Goal: Register for event/course

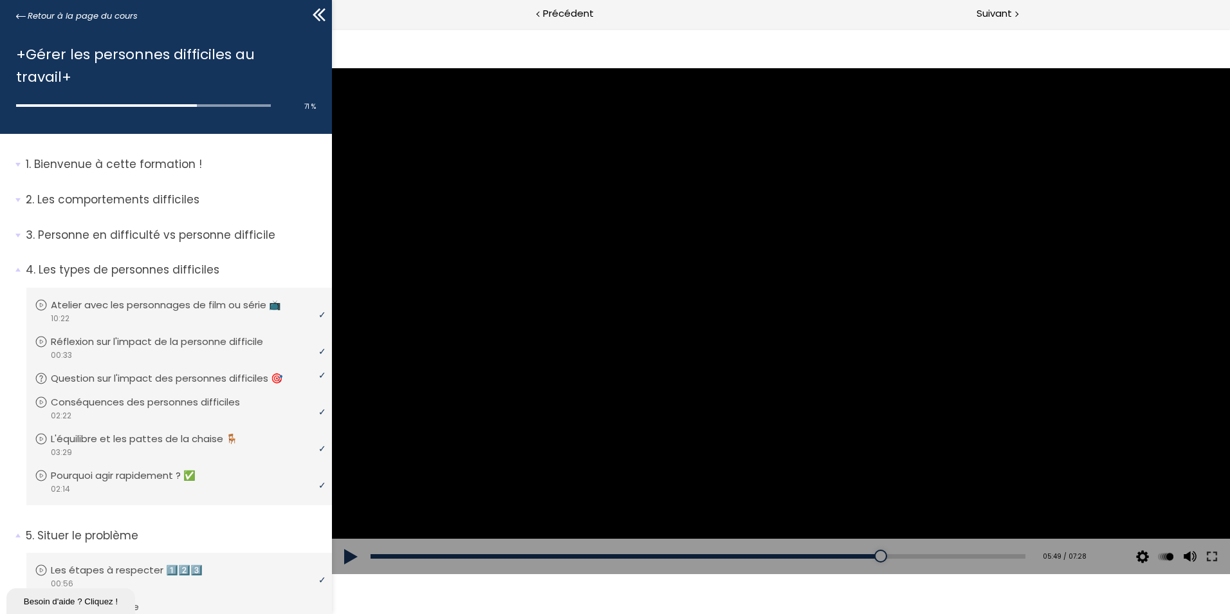
scroll to position [719, 0]
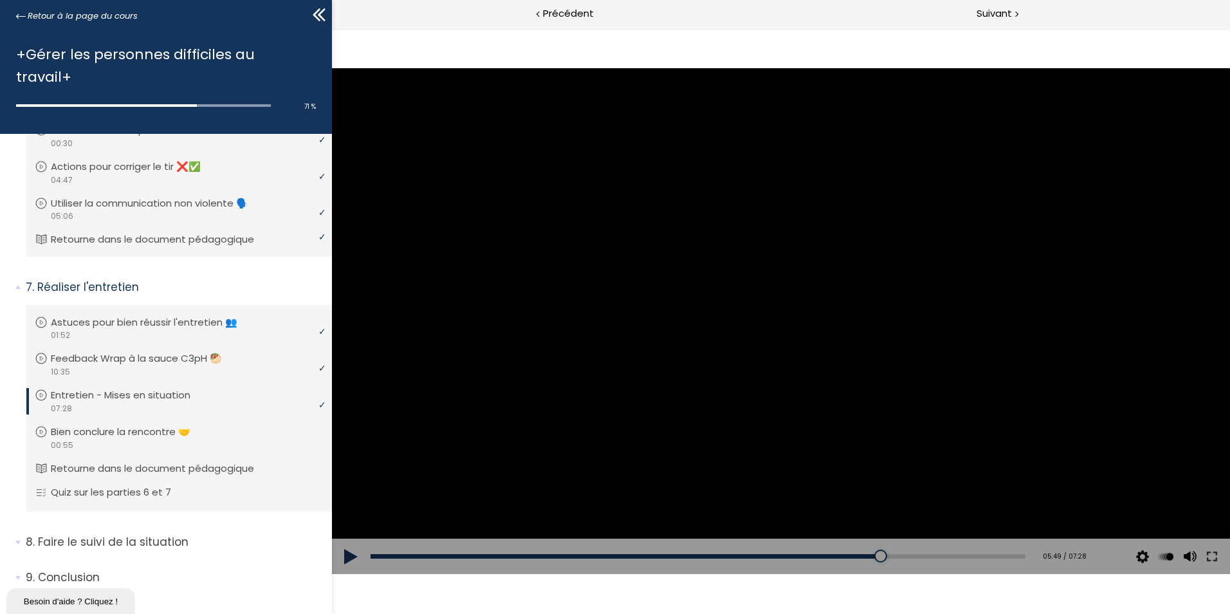
click at [800, 254] on div at bounding box center [781, 320] width 898 height 505
click at [907, 555] on div "06:14" at bounding box center [697, 556] width 655 height 5
click at [889, 556] on div "06:01" at bounding box center [697, 556] width 655 height 5
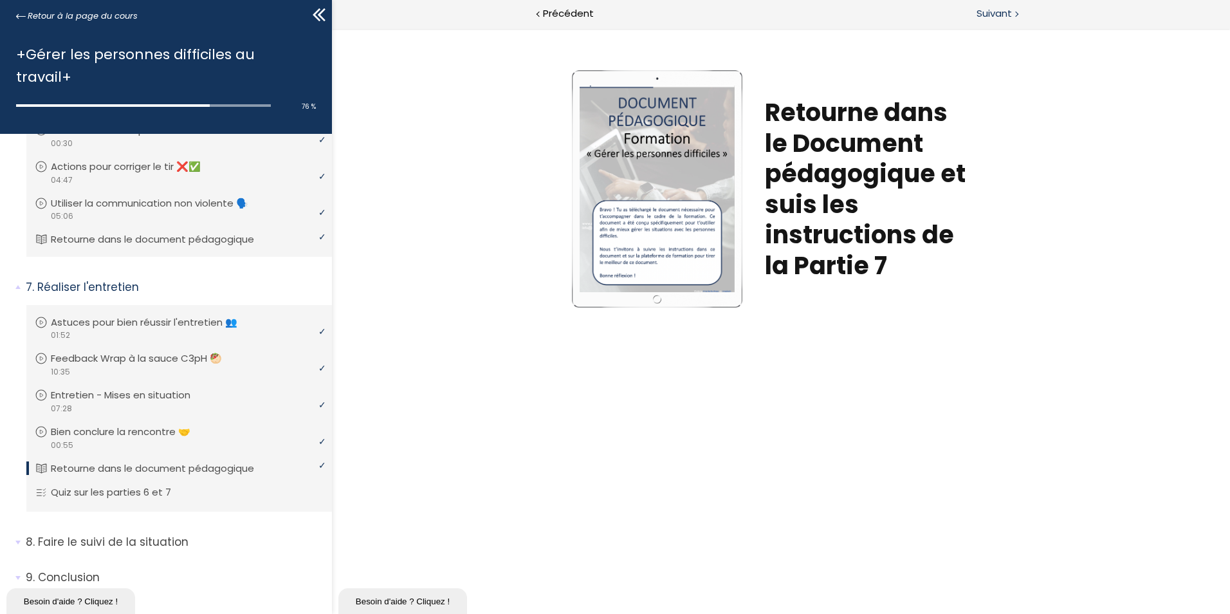
click at [986, 9] on span "Suivant" at bounding box center [993, 14] width 35 height 16
click at [996, 15] on span "Suivant" at bounding box center [993, 14] width 35 height 16
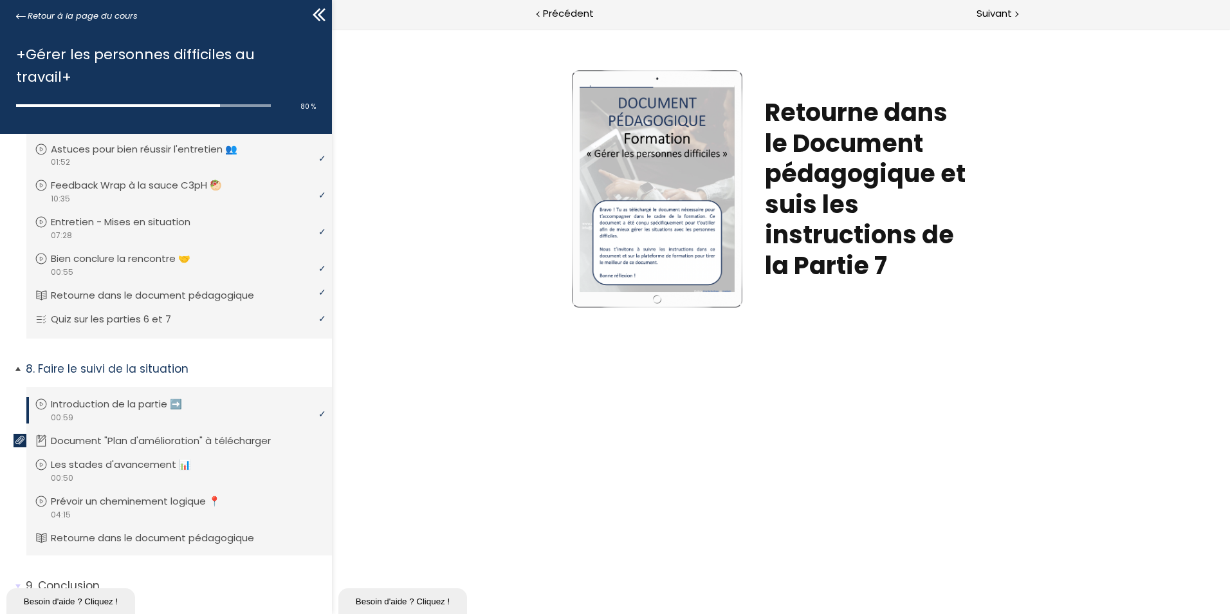
scroll to position [900, 0]
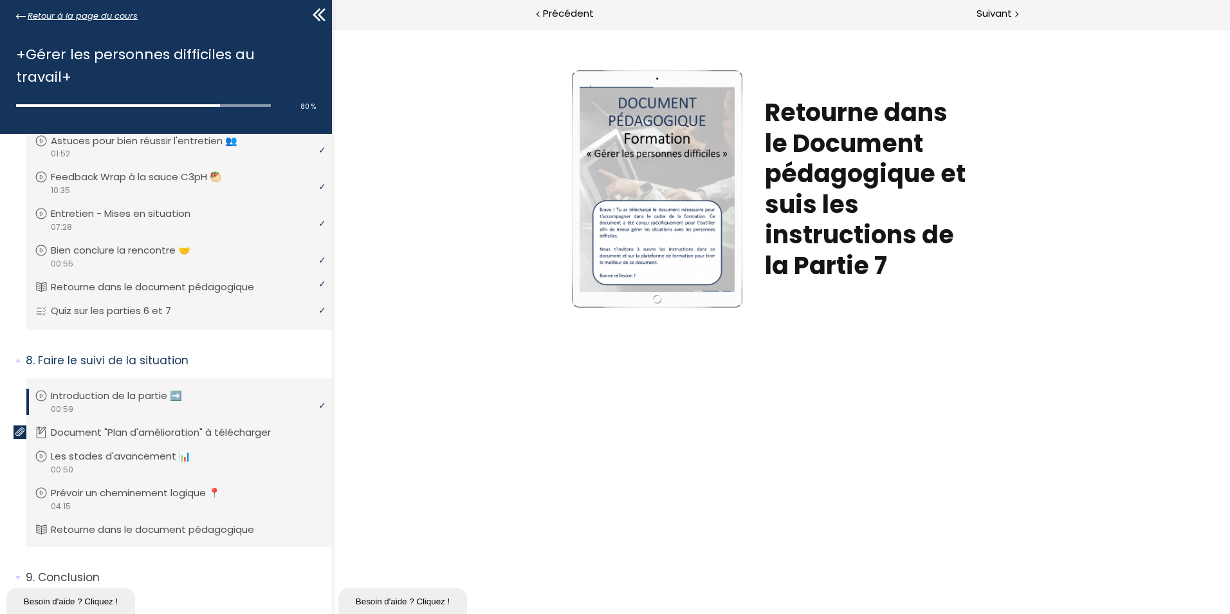
drag, startPoint x: 93, startPoint y: 19, endPoint x: 134, endPoint y: 23, distance: 41.3
click at [93, 19] on span "Retour à la page du cours" at bounding box center [83, 16] width 110 height 14
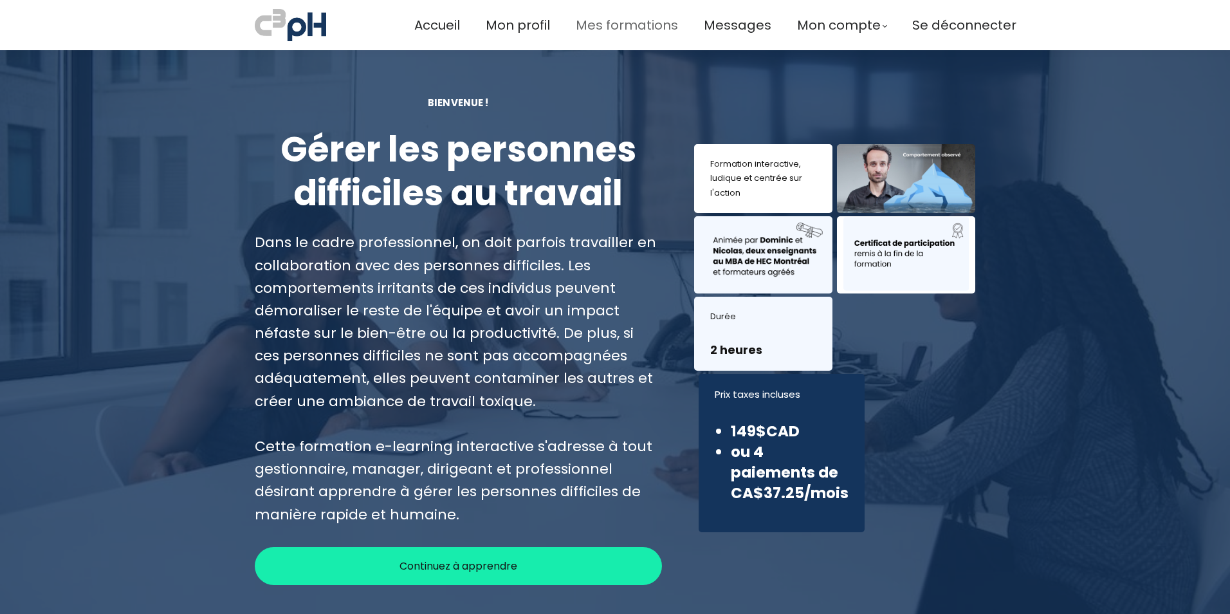
click at [629, 23] on span "Mes formations" at bounding box center [627, 25] width 102 height 21
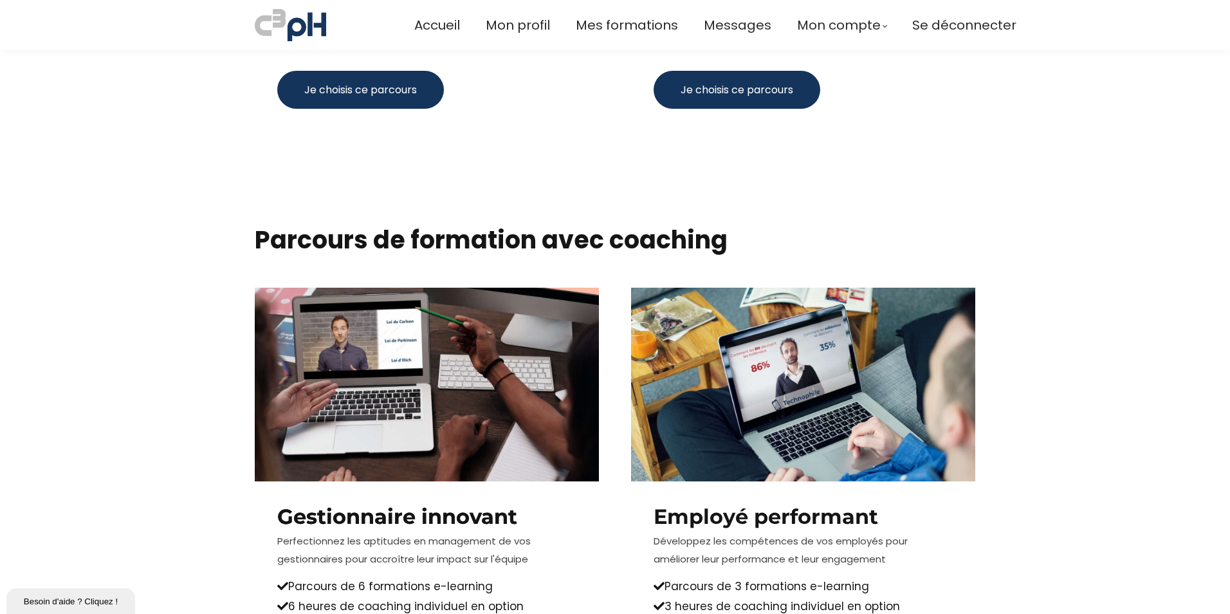
scroll to position [1093, 0]
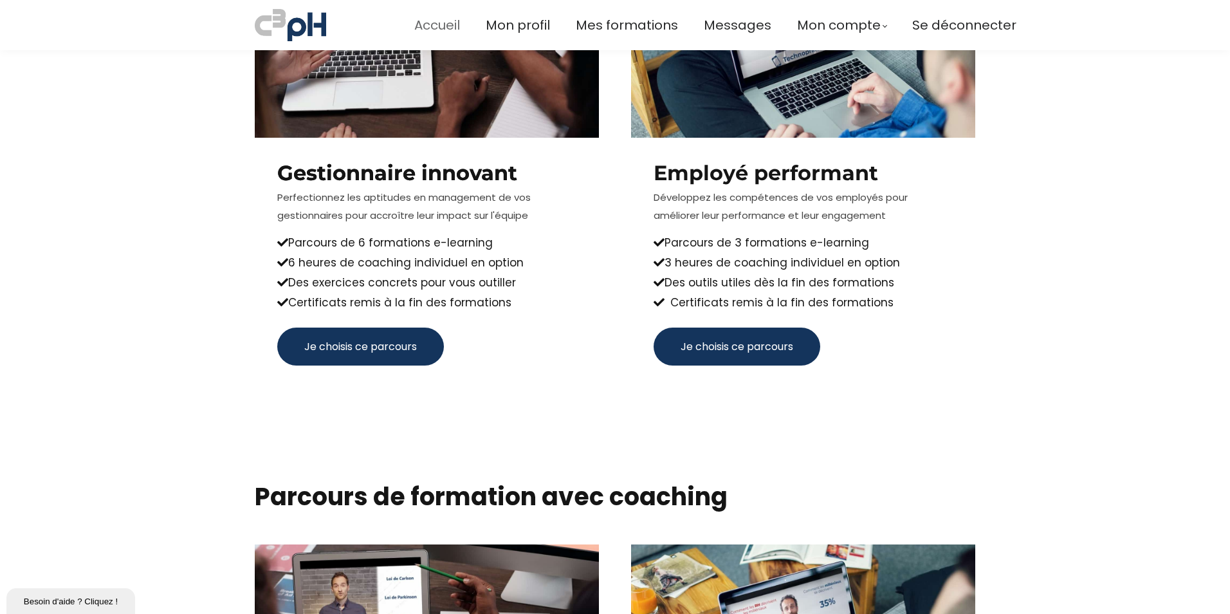
click at [428, 19] on span "Accueil" at bounding box center [437, 25] width 46 height 21
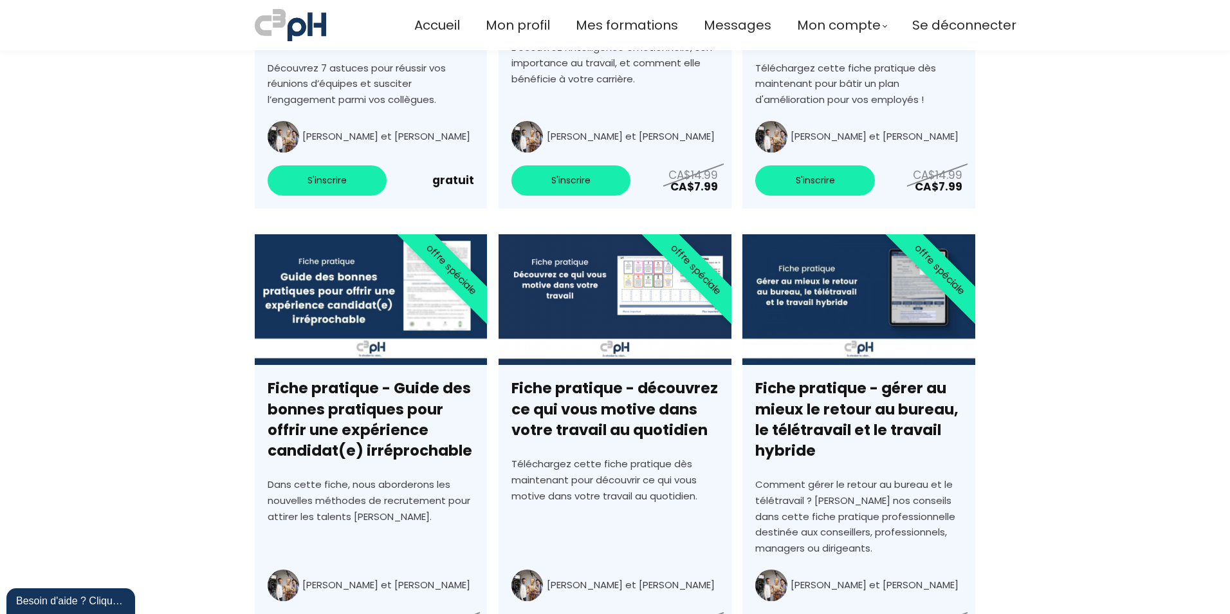
scroll to position [3987, 0]
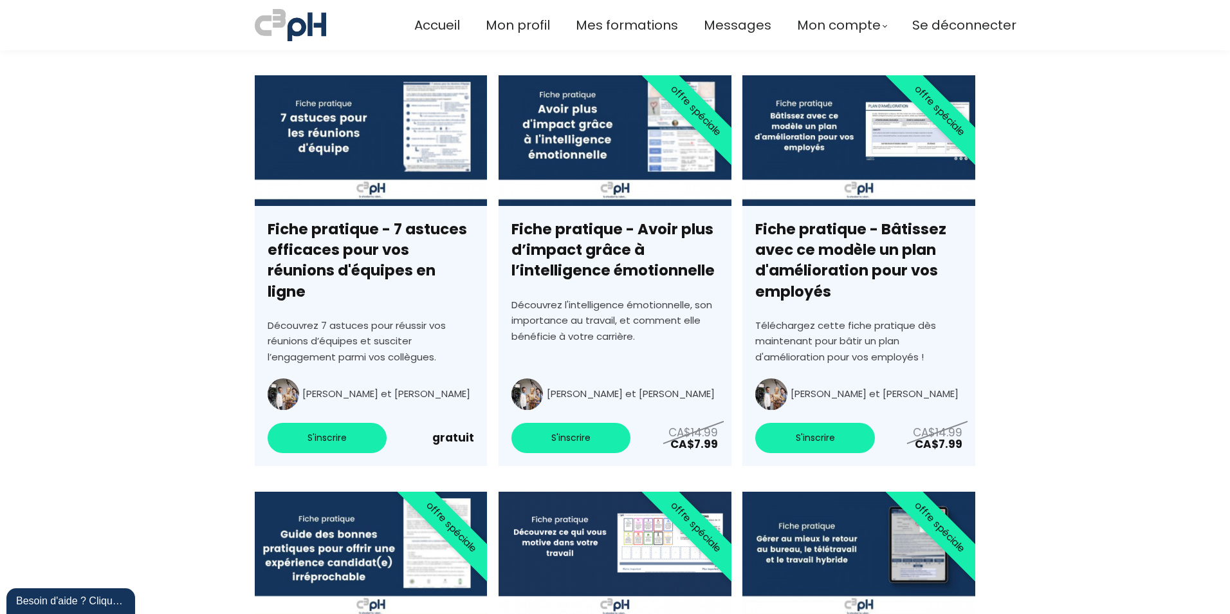
click at [355, 414] on link "Fiche pratique - 7 astuces efficaces pour vos réunions d'équipes en ligne" at bounding box center [371, 270] width 232 height 390
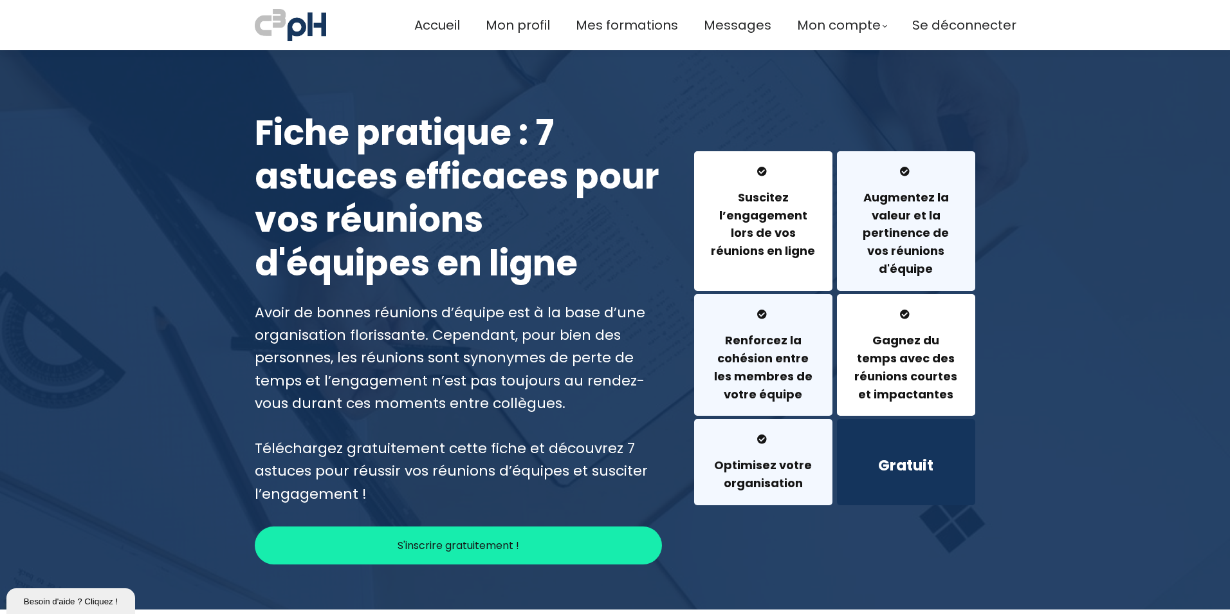
click at [455, 543] on p "S'inscrire gratuitement !" at bounding box center [458, 545] width 122 height 16
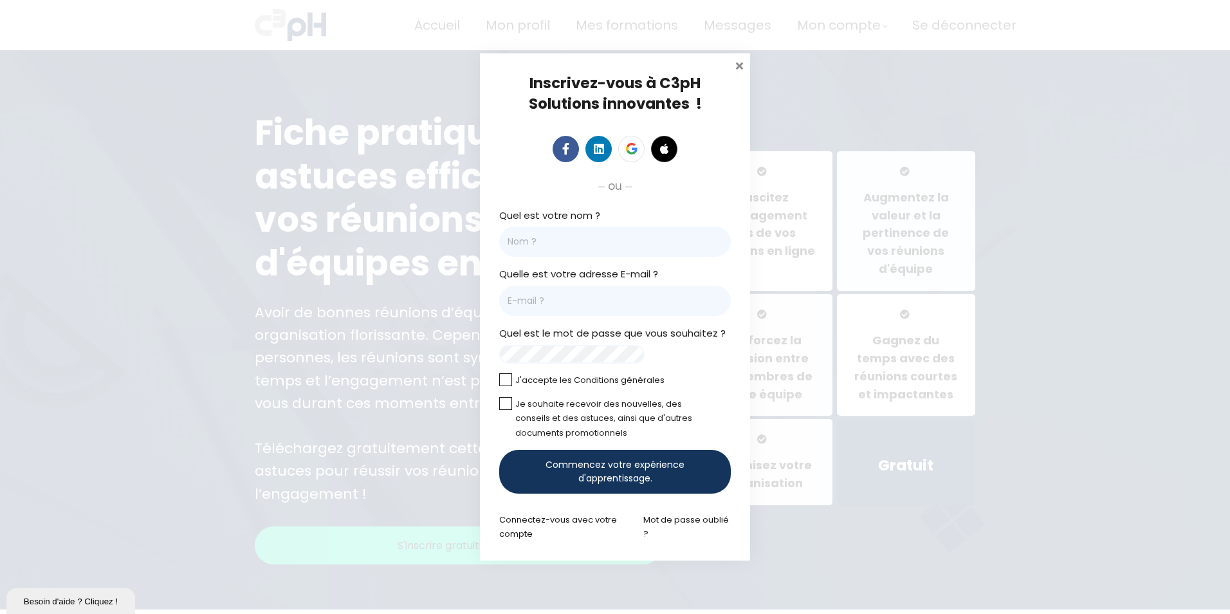
click at [737, 62] on span at bounding box center [739, 64] width 13 height 13
